Goal: Task Accomplishment & Management: Use online tool/utility

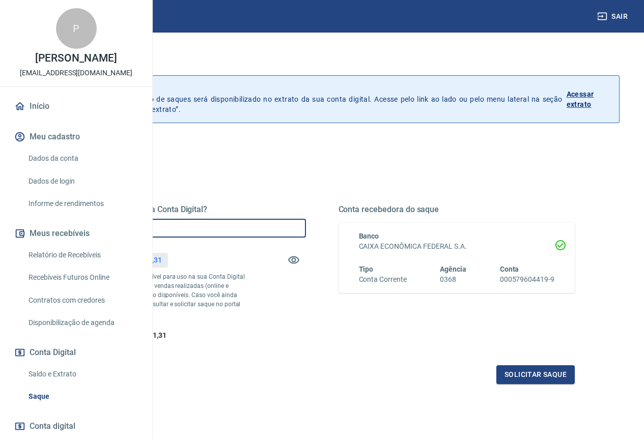
drag, startPoint x: 266, startPoint y: 226, endPoint x: 233, endPoint y: 229, distance: 33.2
click at [233, 229] on input "R$ 0,00" at bounding box center [187, 228] width 237 height 19
type input "R$ 2.600,00"
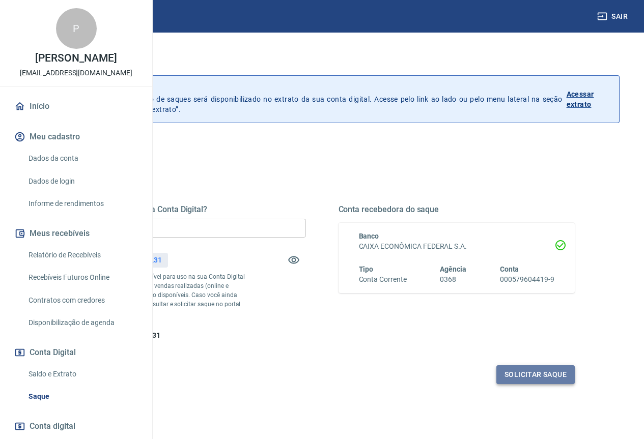
click at [531, 384] on button "Solicitar saque" at bounding box center [535, 375] width 78 height 19
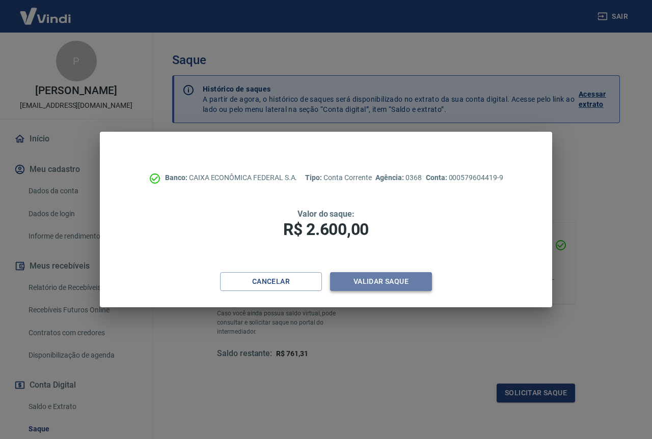
click at [401, 282] on button "Validar saque" at bounding box center [381, 281] width 102 height 19
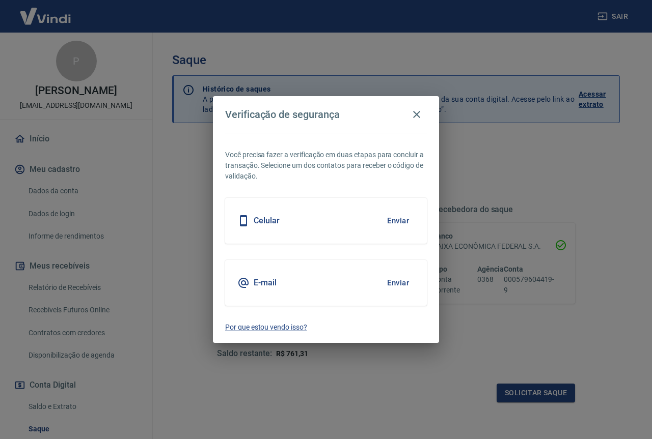
click at [390, 222] on button "Enviar" at bounding box center [397, 220] width 33 height 21
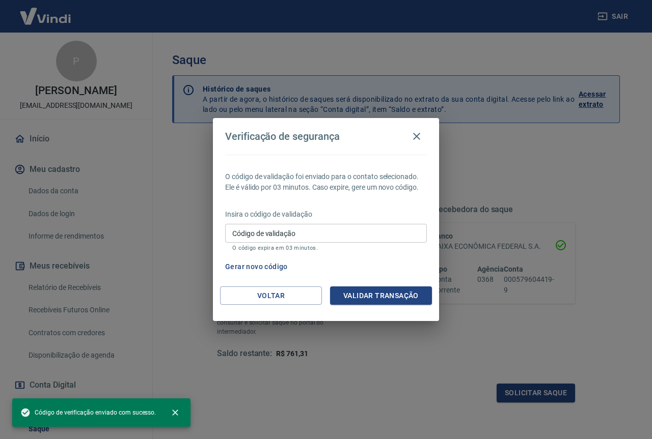
click at [358, 238] on input "Código de validação" at bounding box center [326, 233] width 202 height 19
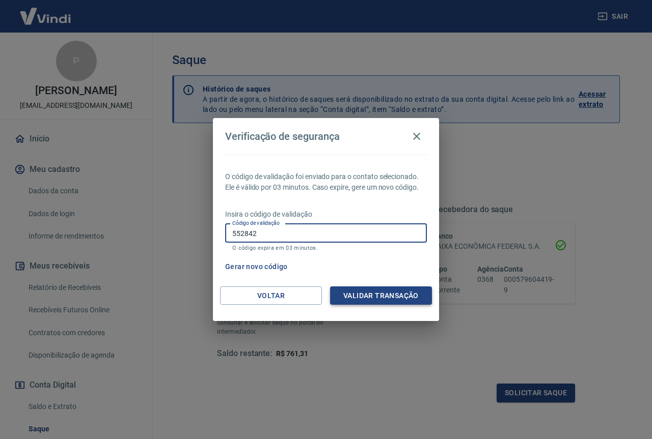
type input "552842"
click at [388, 294] on button "Validar transação" at bounding box center [381, 296] width 102 height 19
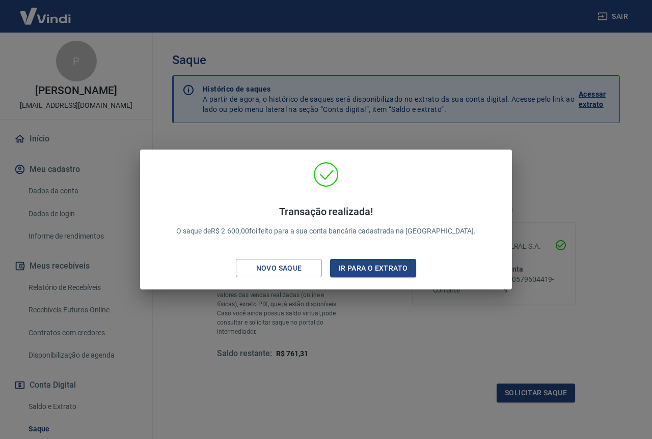
click at [560, 157] on div "Transação realizada! O saque de R$ 2.600,00 foi feito para a sua conta bancária…" at bounding box center [326, 219] width 652 height 439
